Goal: Information Seeking & Learning: Learn about a topic

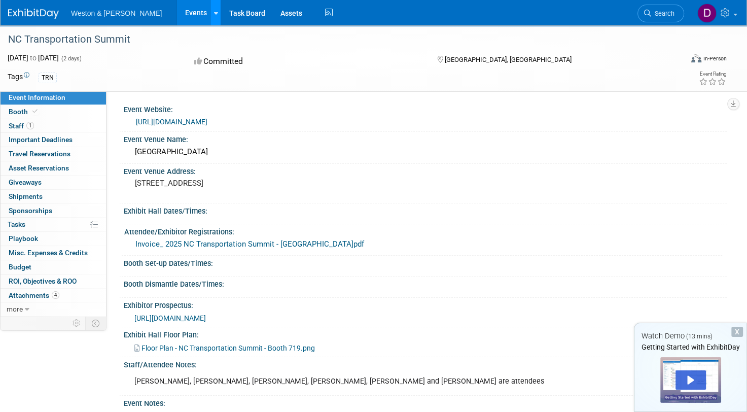
click at [210, 19] on link at bounding box center [215, 12] width 11 height 25
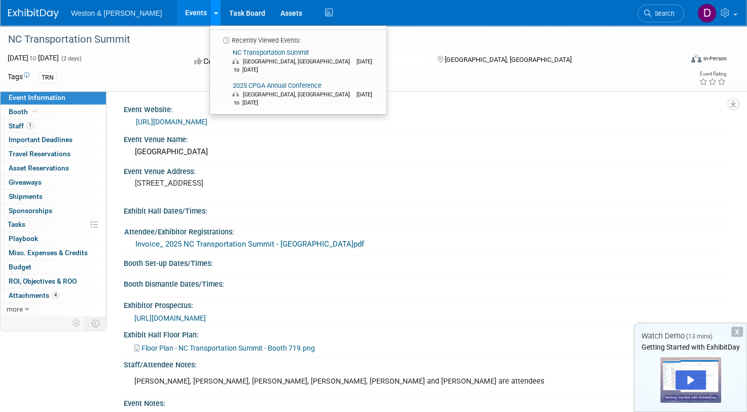
click at [210, 18] on link at bounding box center [215, 12] width 11 height 25
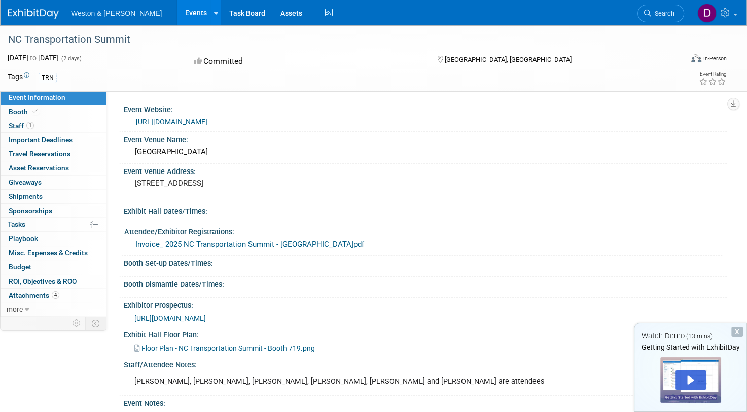
click at [154, 73] on div "TRN" at bounding box center [322, 77] width 566 height 11
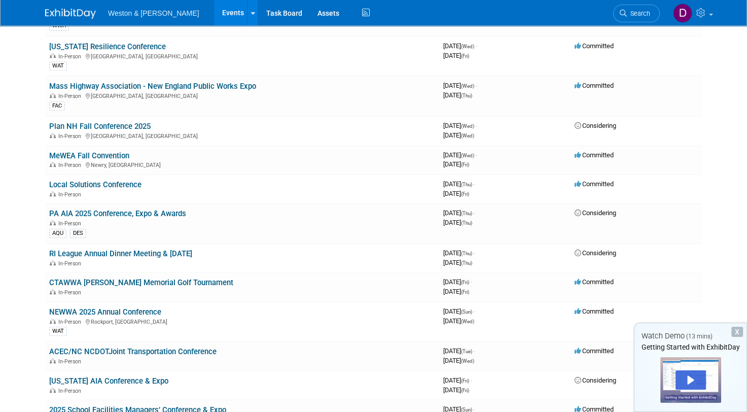
scroll to position [457, 0]
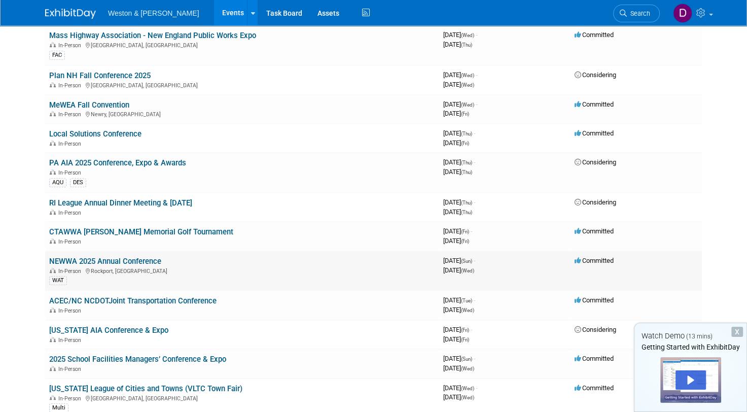
click at [142, 257] on link "NEWWA 2025 Annual Conference" at bounding box center [105, 261] width 112 height 9
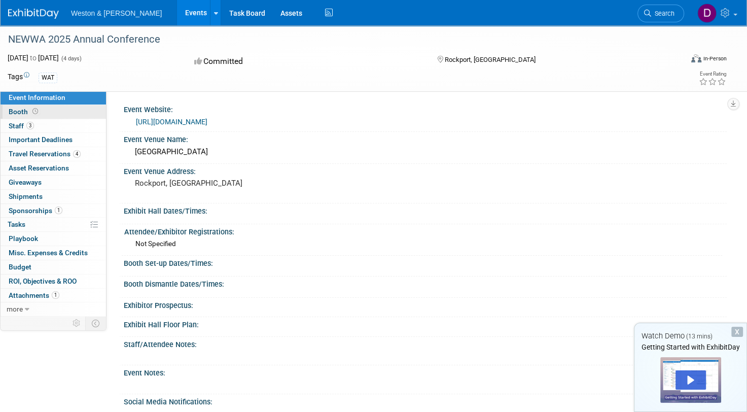
click at [19, 112] on span "Booth" at bounding box center [24, 112] width 31 height 8
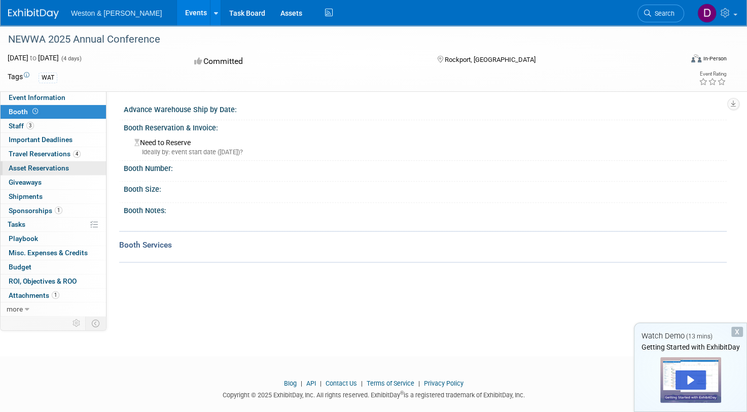
scroll to position [15, 0]
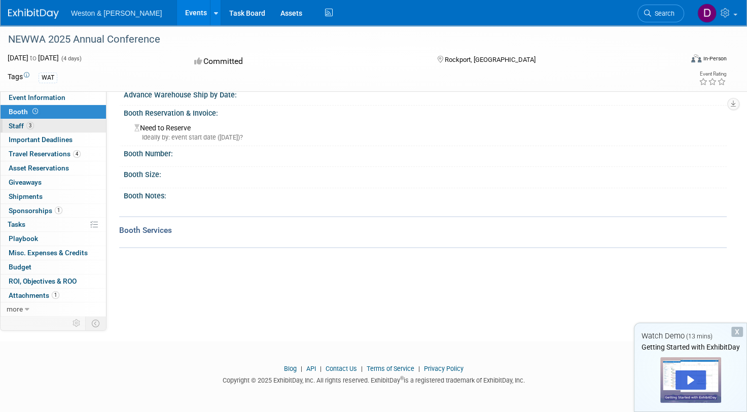
click at [18, 126] on span "Staff 3" at bounding box center [21, 126] width 25 height 8
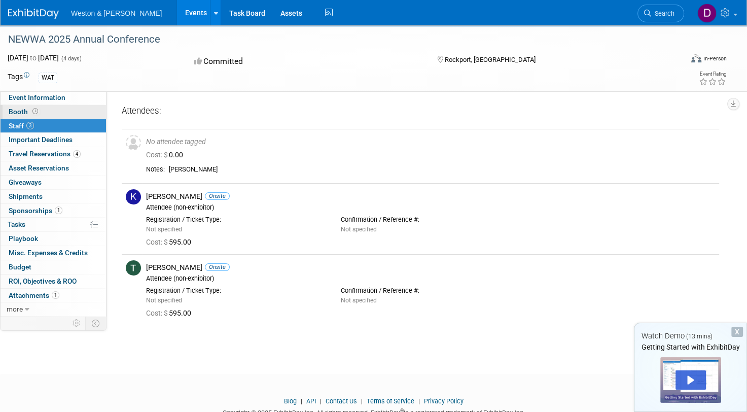
click at [16, 115] on span "Booth" at bounding box center [24, 112] width 31 height 8
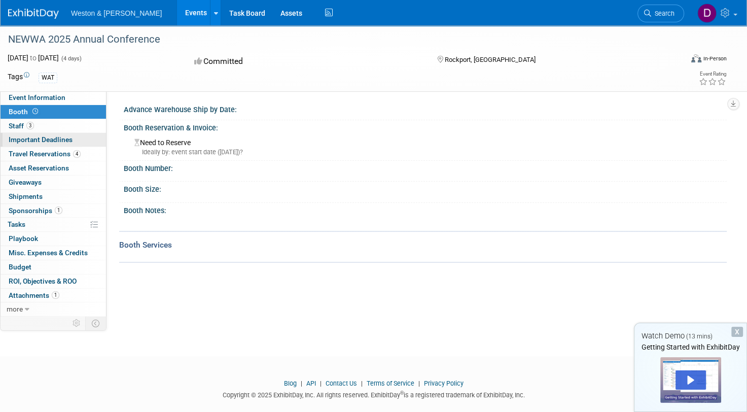
scroll to position [15, 0]
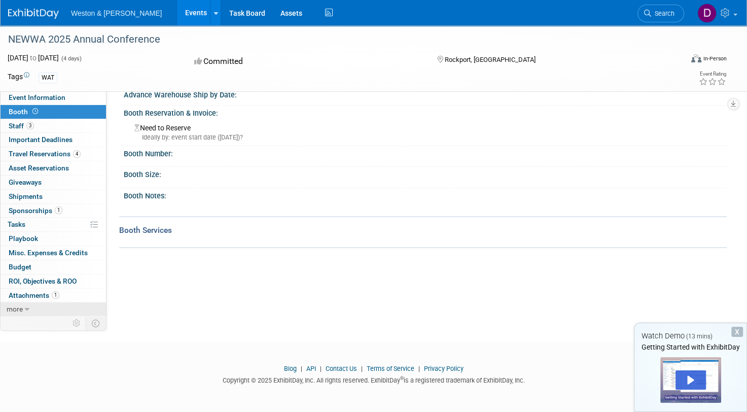
click at [25, 308] on icon at bounding box center [27, 309] width 5 height 7
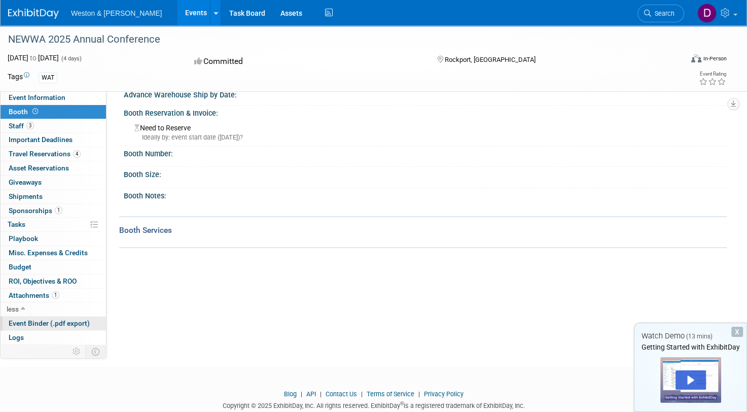
click at [24, 320] on span "Event Binder (.pdf export)" at bounding box center [49, 323] width 81 height 8
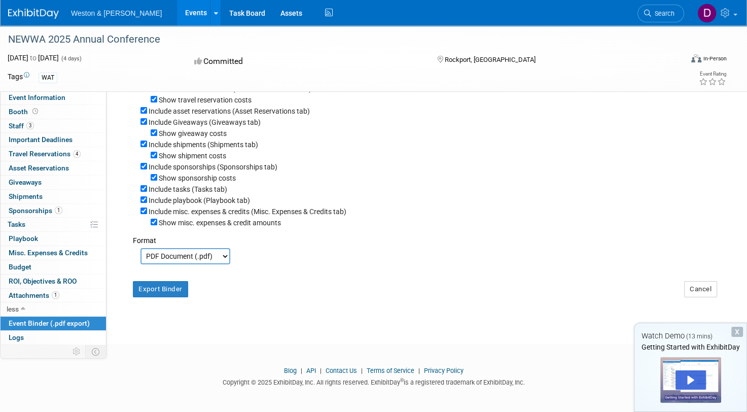
scroll to position [0, 0]
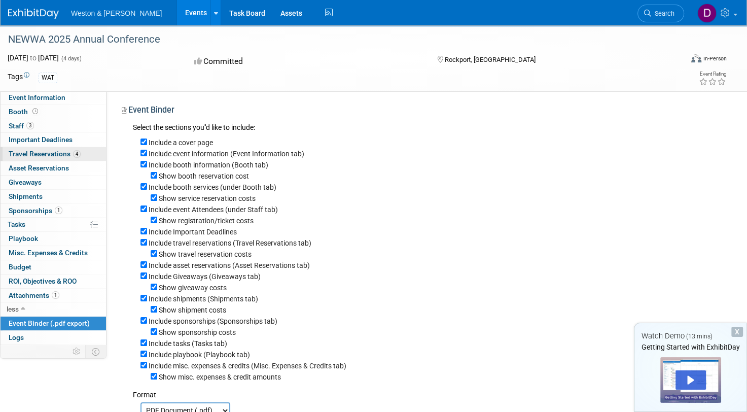
click at [36, 154] on span "Travel Reservations 4" at bounding box center [45, 154] width 72 height 8
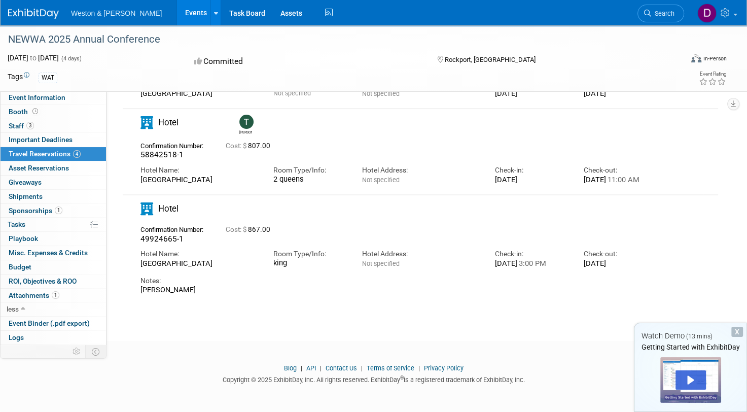
scroll to position [13, 0]
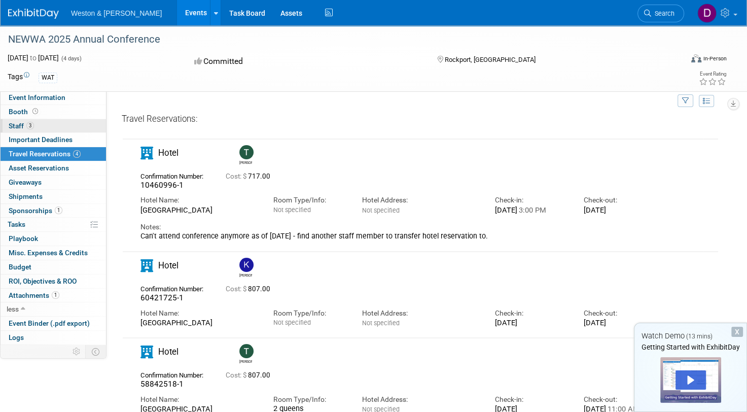
click at [18, 126] on span "Staff 3" at bounding box center [21, 126] width 25 height 8
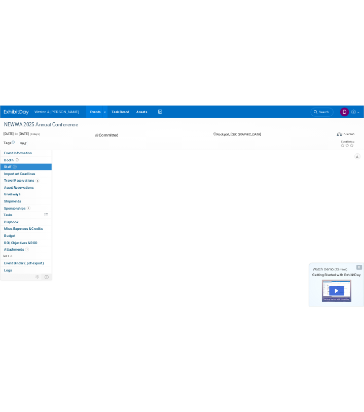
scroll to position [0, 0]
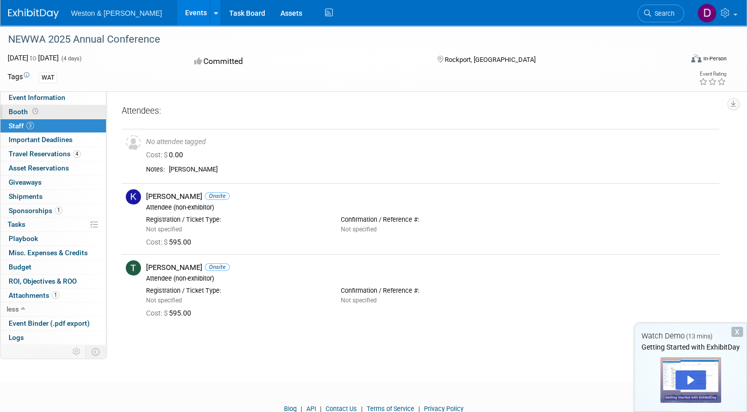
click at [16, 114] on span "Booth" at bounding box center [24, 112] width 31 height 8
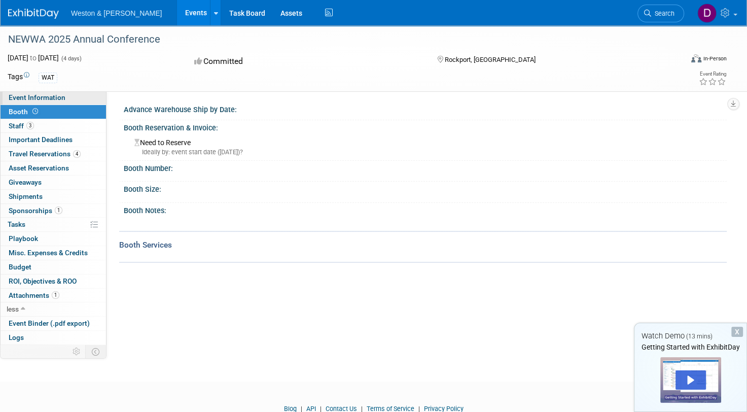
click at [30, 98] on span "Event Information" at bounding box center [37, 97] width 57 height 8
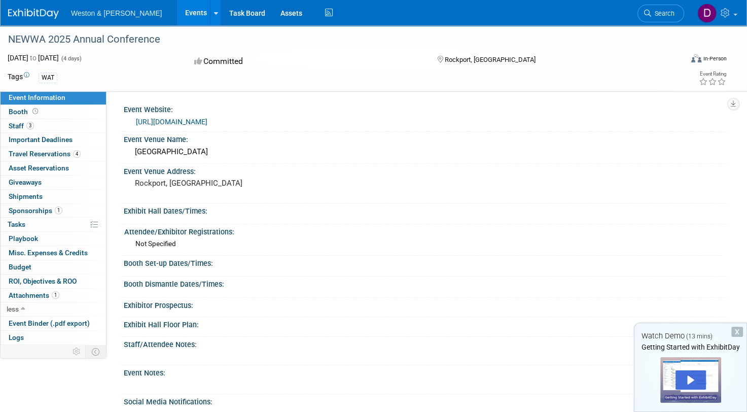
click at [333, 55] on div "Committed" at bounding box center [306, 62] width 230 height 18
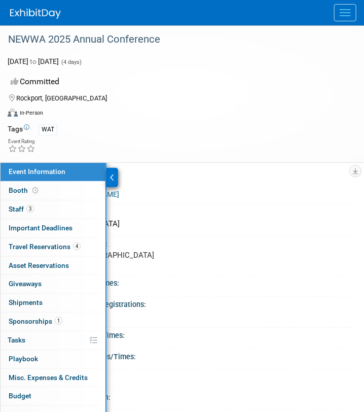
click at [304, 221] on div "Samoset Resort" at bounding box center [196, 224] width 306 height 16
click at [254, 208] on div "Event Venue Name:" at bounding box center [196, 210] width 321 height 13
click at [190, 89] on div "Committed" at bounding box center [176, 82] width 336 height 18
click at [234, 137] on div "Event Rating" at bounding box center [176, 146] width 352 height 18
click at [119, 192] on link "https://www.newwa.org/Events/AnnualConference.aspx" at bounding box center [84, 194] width 72 height 8
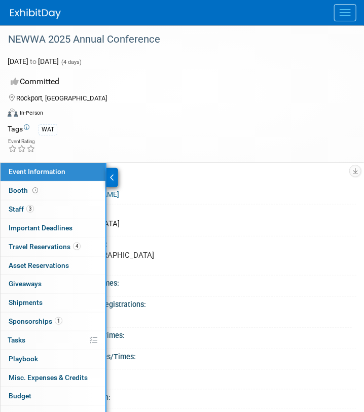
click at [254, 269] on div "Rockport, ME" at bounding box center [196, 259] width 306 height 23
click at [112, 177] on icon at bounding box center [112, 177] width 5 height 7
